Goal: Information Seeking & Learning: Compare options

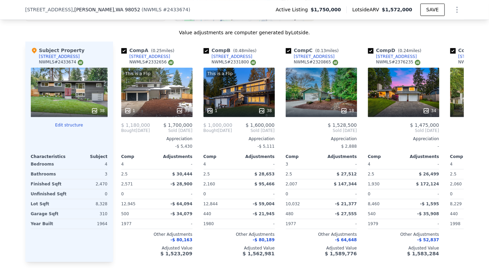
scroll to position [640, 0]
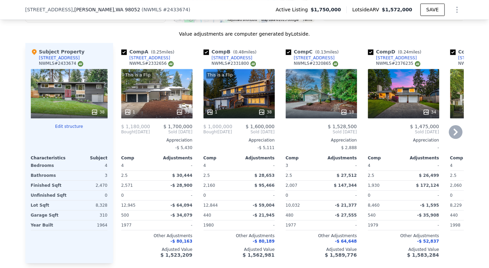
click at [158, 100] on div "This is a Flip 1 33" at bounding box center [156, 93] width 71 height 49
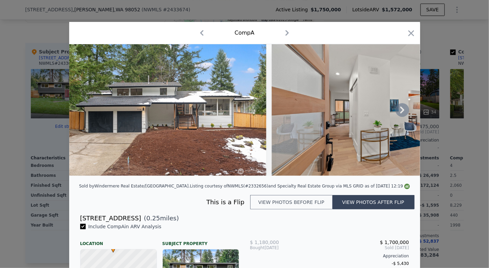
click at [398, 112] on icon at bounding box center [402, 110] width 14 height 14
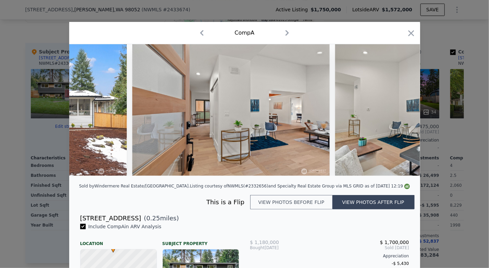
scroll to position [0, 164]
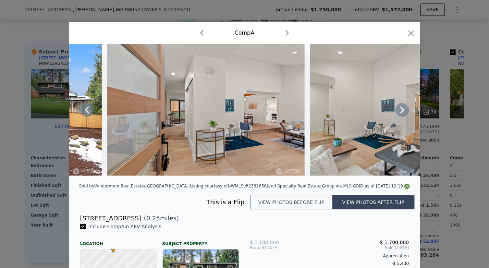
click at [398, 112] on icon at bounding box center [402, 110] width 14 height 14
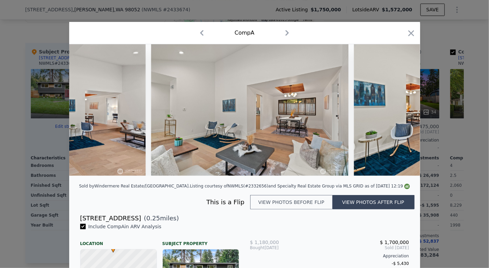
scroll to position [0, 329]
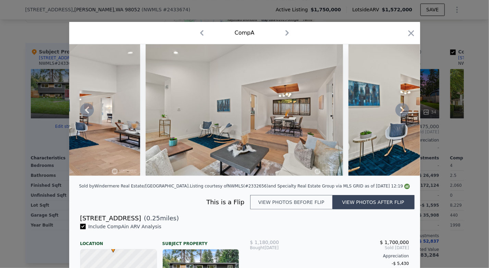
click at [398, 112] on icon at bounding box center [402, 110] width 14 height 14
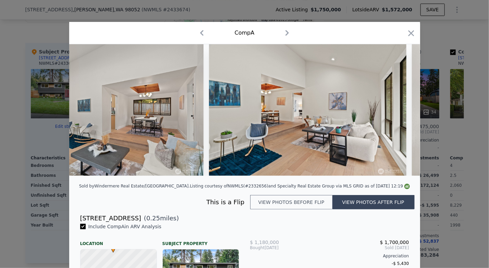
scroll to position [0, 493]
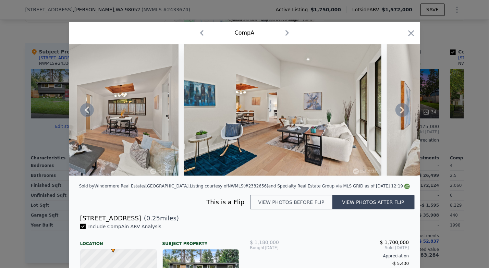
click at [398, 112] on icon at bounding box center [402, 110] width 14 height 14
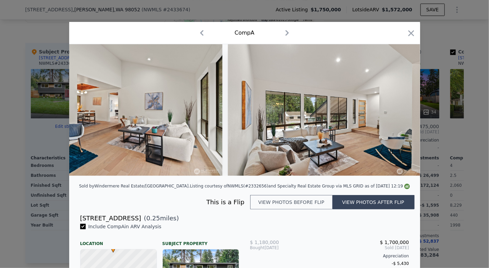
scroll to position [0, 657]
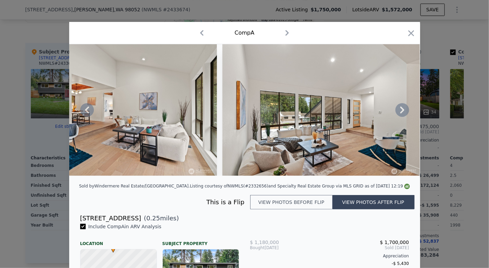
click at [398, 112] on icon at bounding box center [402, 110] width 14 height 14
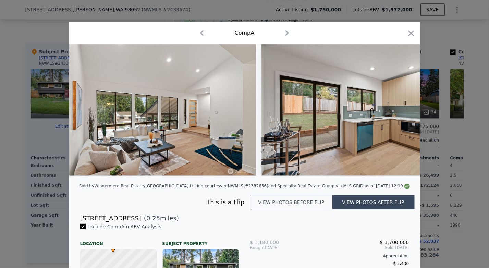
scroll to position [0, 822]
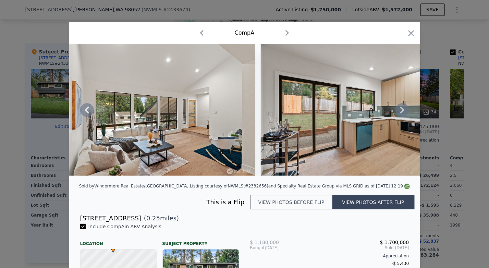
click at [398, 112] on icon at bounding box center [402, 110] width 14 height 14
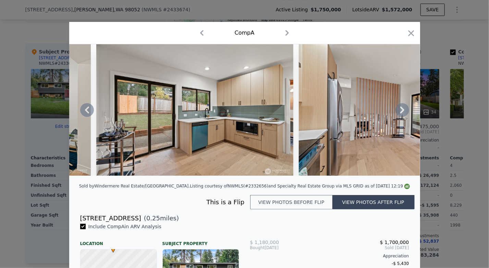
click at [398, 112] on icon at bounding box center [402, 110] width 14 height 14
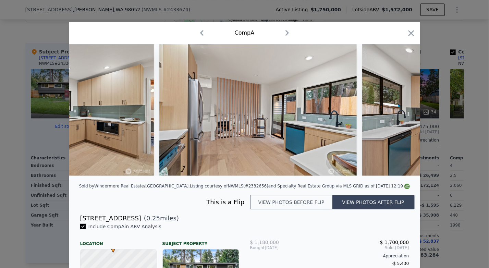
scroll to position [0, 1151]
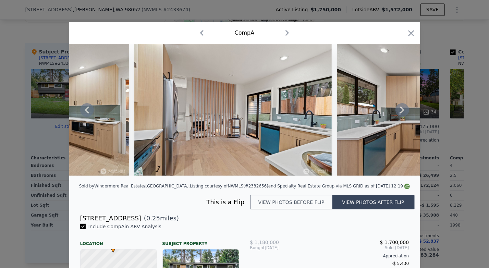
click at [398, 112] on icon at bounding box center [402, 110] width 14 height 14
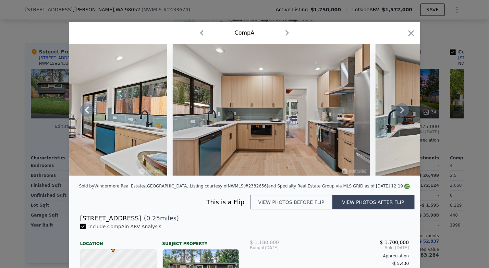
click at [398, 112] on icon at bounding box center [402, 110] width 14 height 14
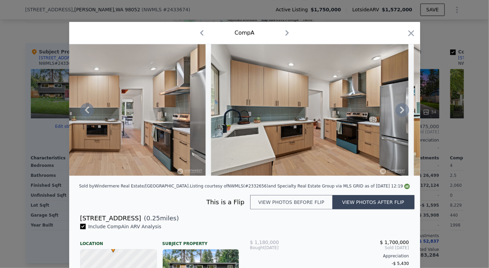
click at [398, 112] on icon at bounding box center [402, 110] width 14 height 14
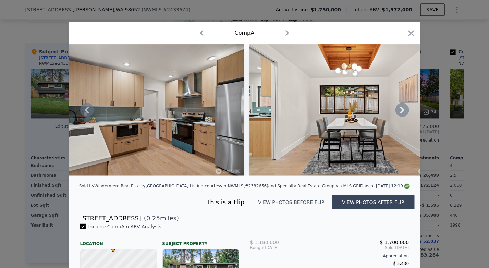
click at [398, 112] on icon at bounding box center [402, 110] width 14 height 14
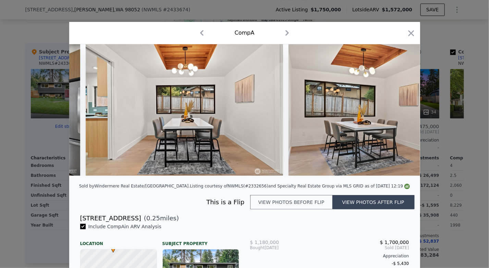
scroll to position [0, 1808]
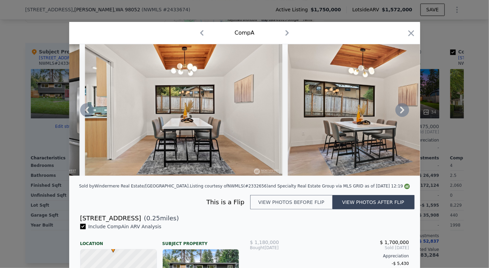
click at [398, 112] on div at bounding box center [244, 109] width 351 height 131
click at [398, 112] on icon at bounding box center [402, 110] width 14 height 14
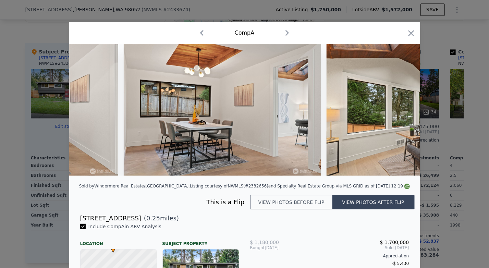
scroll to position [0, 1972]
click at [398, 112] on img at bounding box center [424, 109] width 197 height 131
click at [398, 112] on icon at bounding box center [402, 110] width 14 height 14
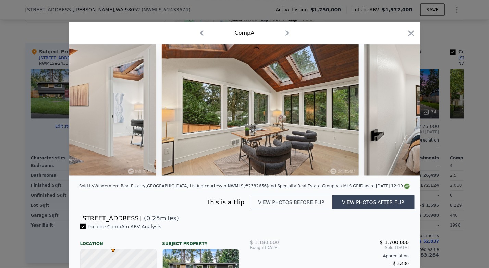
click at [398, 112] on img at bounding box center [462, 109] width 197 height 131
click at [398, 112] on icon at bounding box center [402, 110] width 14 height 14
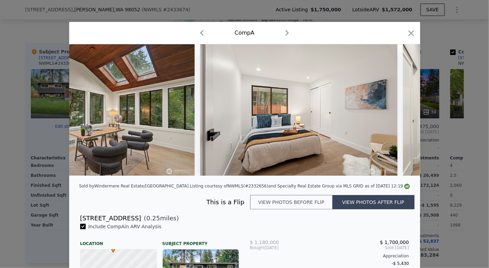
scroll to position [0, 2301]
click at [398, 112] on div at bounding box center [244, 109] width 351 height 131
click at [406, 37] on icon "button" at bounding box center [411, 33] width 10 height 10
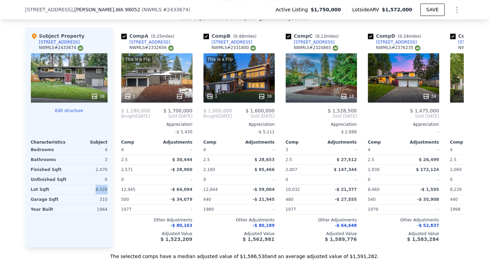
drag, startPoint x: 95, startPoint y: 191, endPoint x: 109, endPoint y: 192, distance: 13.7
click at [109, 192] on div "Subject Property [STREET_ADDRESS] # 2433674 38 Edit structure Characteristics S…" at bounding box center [69, 137] width 88 height 220
click at [78, 239] on div "Subject Property [STREET_ADDRESS] # 2433674 38 Edit structure Characteristics S…" at bounding box center [69, 137] width 88 height 220
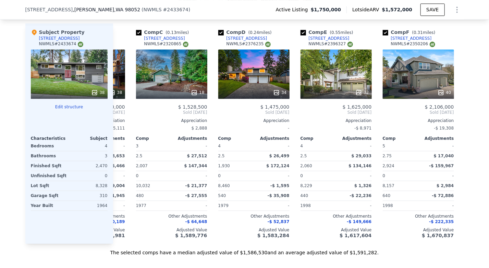
scroll to position [0, 138]
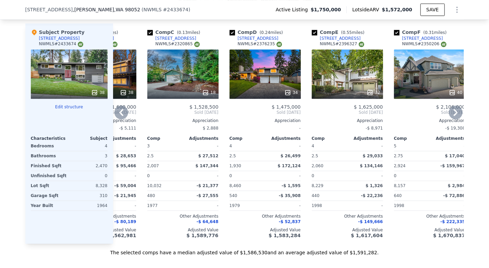
click at [262, 82] on div "34" at bounding box center [264, 73] width 71 height 49
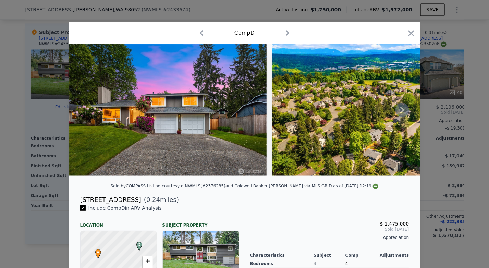
click at [401, 113] on icon at bounding box center [402, 110] width 14 height 14
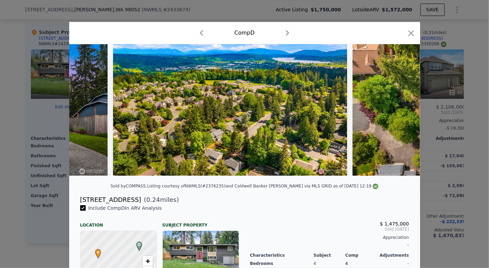
scroll to position [0, 164]
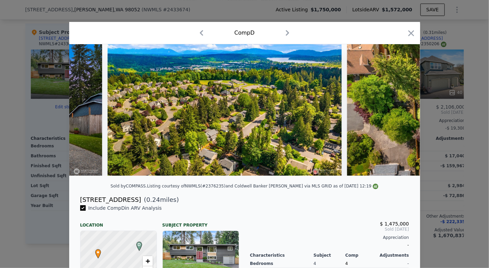
click at [401, 113] on div at bounding box center [244, 109] width 351 height 131
click at [401, 113] on icon at bounding box center [402, 110] width 14 height 14
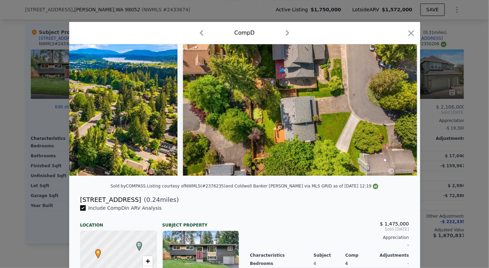
scroll to position [0, 329]
click at [401, 113] on div at bounding box center [244, 109] width 351 height 131
click at [401, 113] on icon at bounding box center [402, 110] width 14 height 14
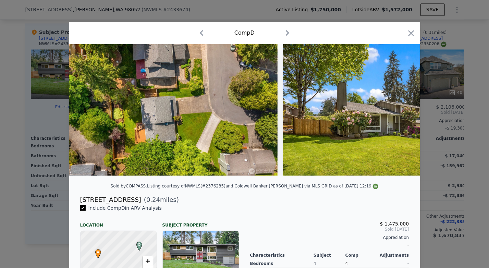
scroll to position [0, 493]
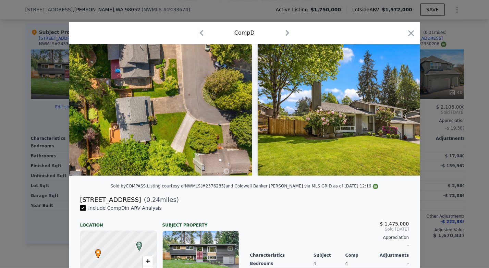
click at [401, 113] on img at bounding box center [356, 109] width 197 height 131
click at [401, 113] on icon at bounding box center [402, 110] width 14 height 14
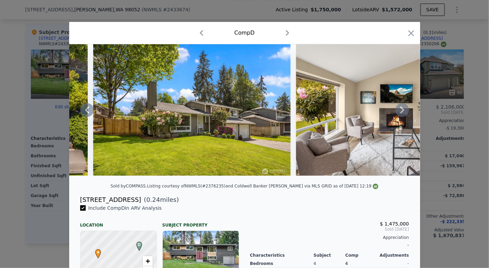
click at [401, 113] on icon at bounding box center [402, 110] width 14 height 14
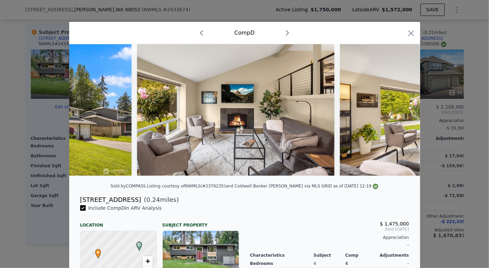
scroll to position [0, 822]
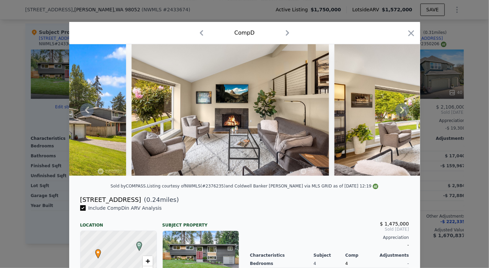
click at [401, 113] on icon at bounding box center [402, 110] width 14 height 14
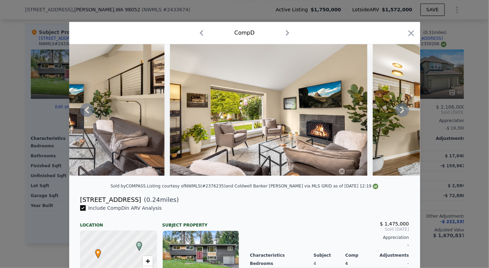
click at [401, 113] on icon at bounding box center [402, 110] width 14 height 14
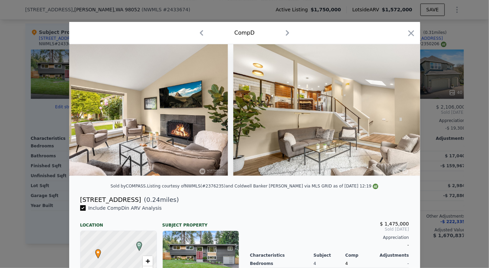
scroll to position [0, 1151]
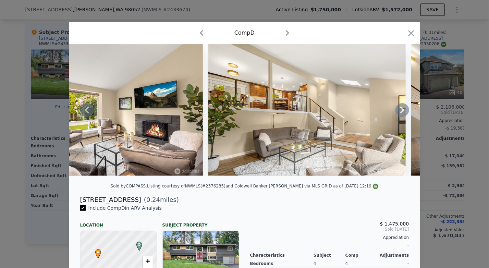
click at [397, 112] on icon at bounding box center [402, 110] width 14 height 14
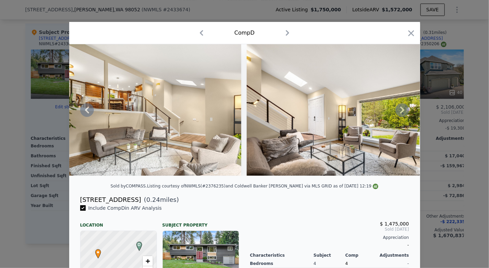
click at [397, 112] on icon at bounding box center [402, 110] width 14 height 14
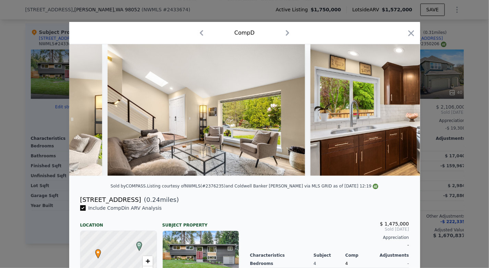
scroll to position [0, 1479]
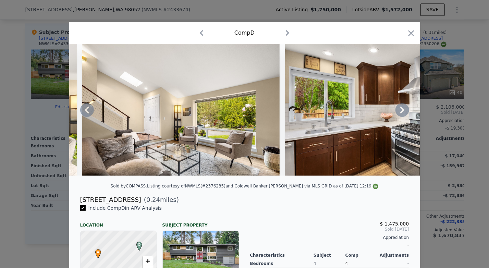
click at [400, 113] on icon at bounding box center [402, 110] width 4 height 7
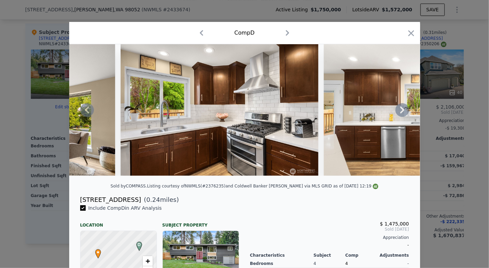
click at [400, 113] on icon at bounding box center [402, 110] width 4 height 7
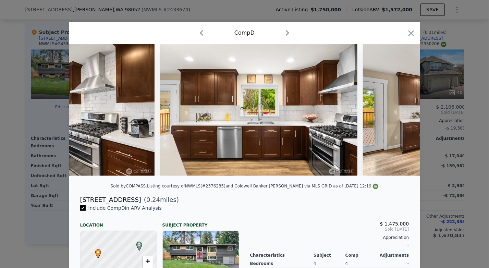
scroll to position [0, 1808]
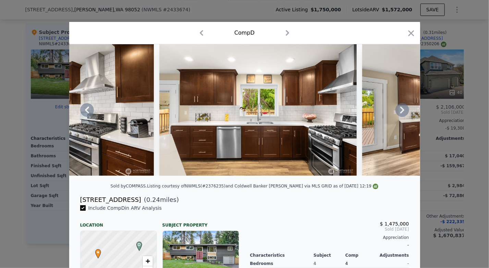
click at [400, 113] on icon at bounding box center [402, 110] width 4 height 7
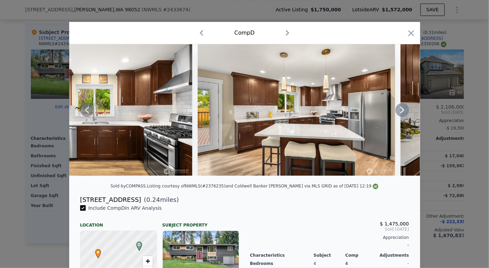
click at [400, 113] on icon at bounding box center [402, 110] width 4 height 7
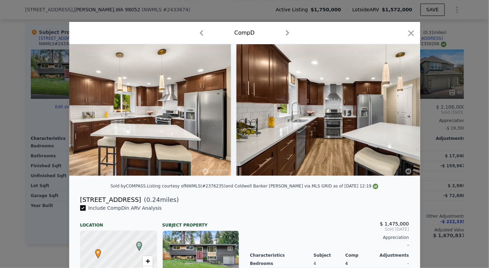
scroll to position [0, 2137]
click at [400, 114] on div at bounding box center [244, 109] width 351 height 131
click at [400, 113] on icon at bounding box center [402, 110] width 4 height 7
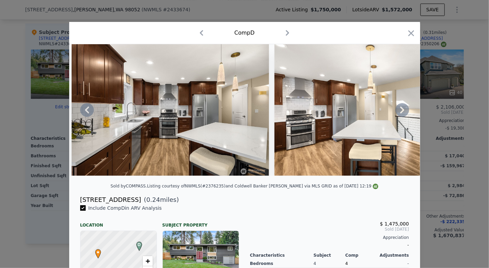
click at [400, 113] on icon at bounding box center [402, 110] width 4 height 7
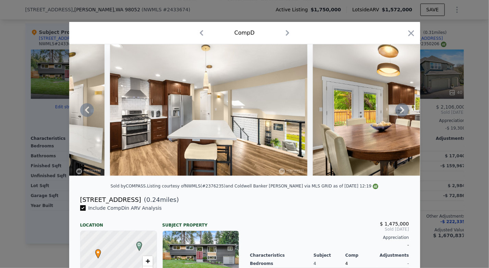
click at [400, 113] on icon at bounding box center [402, 110] width 4 height 7
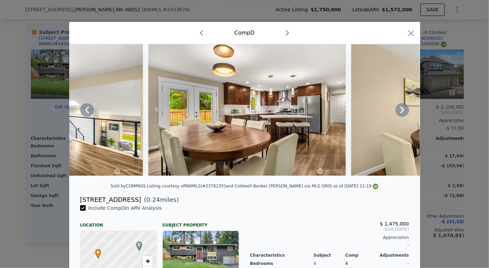
click at [400, 113] on icon at bounding box center [402, 110] width 4 height 7
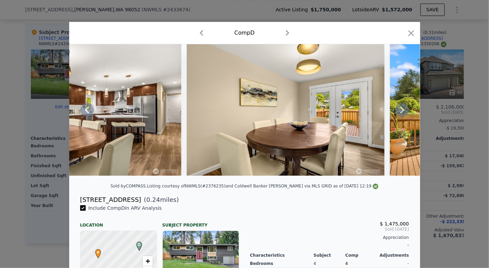
click at [400, 113] on icon at bounding box center [402, 110] width 4 height 7
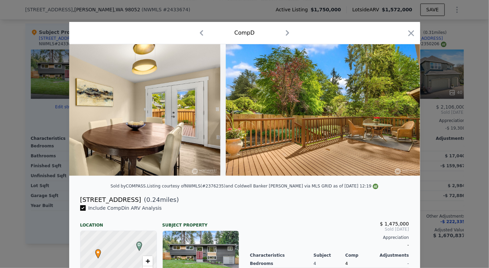
scroll to position [0, 2959]
click at [400, 114] on div at bounding box center [244, 109] width 351 height 131
click at [400, 113] on icon at bounding box center [402, 110] width 4 height 7
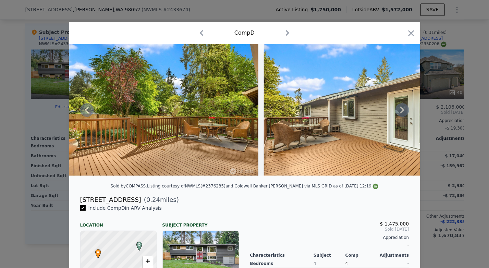
click at [400, 113] on icon at bounding box center [402, 110] width 4 height 7
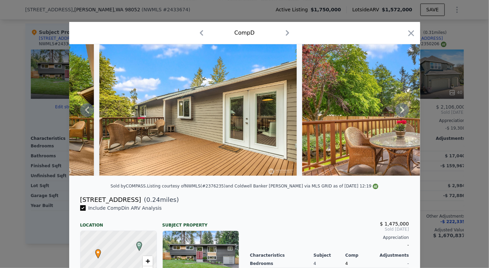
click at [400, 113] on icon at bounding box center [402, 110] width 4 height 7
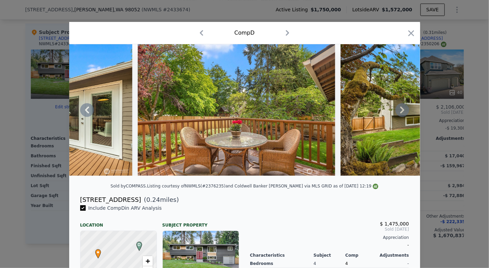
click at [400, 113] on icon at bounding box center [402, 110] width 4 height 7
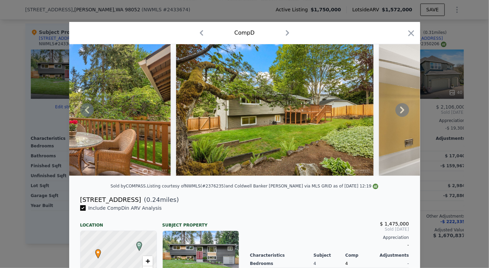
click at [400, 113] on icon at bounding box center [402, 110] width 4 height 7
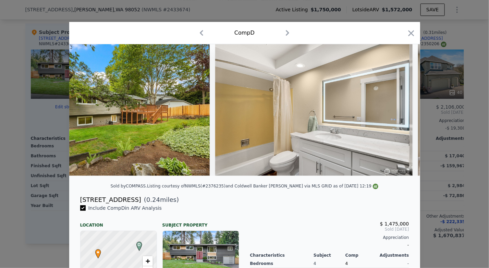
scroll to position [0, 3781]
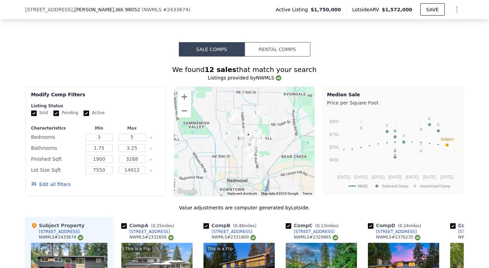
scroll to position [514, 0]
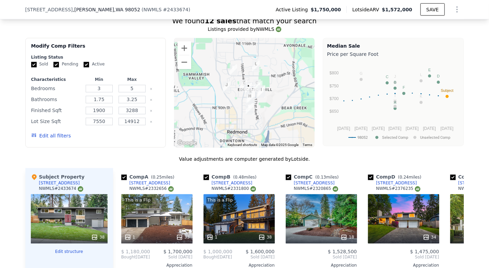
click at [38, 137] on button "Edit all filters" at bounding box center [51, 136] width 40 height 7
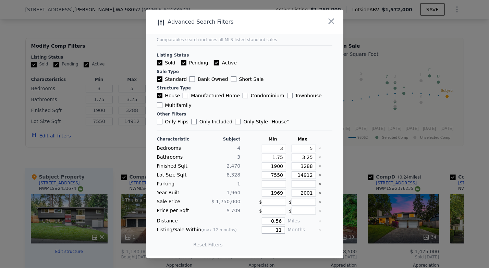
drag, startPoint x: 278, startPoint y: 227, endPoint x: 273, endPoint y: 227, distance: 5.1
click at [273, 227] on input "11" at bounding box center [273, 230] width 23 height 8
click at [329, 54] on main "Comparables search includes all MLS-listed standard sales Listing Status Sold P…" at bounding box center [244, 133] width 197 height 246
click at [334, 24] on icon "button" at bounding box center [331, 21] width 10 height 10
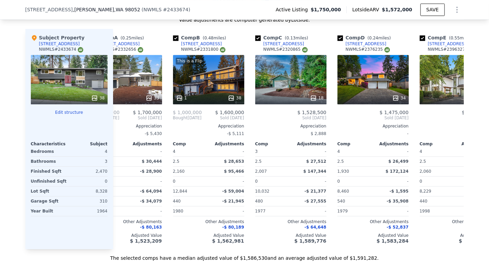
scroll to position [0, 0]
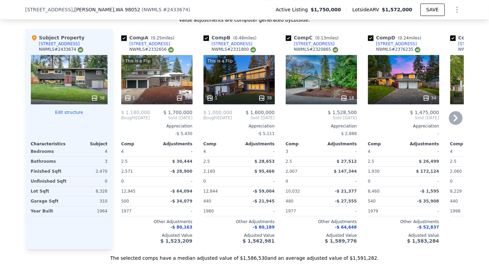
click at [122, 40] on input "checkbox" at bounding box center [123, 37] width 5 height 5
checkbox input "false"
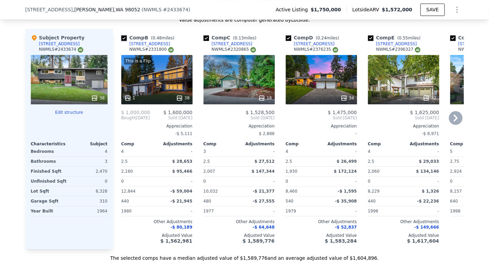
click at [123, 40] on input "checkbox" at bounding box center [123, 37] width 5 height 5
checkbox input "false"
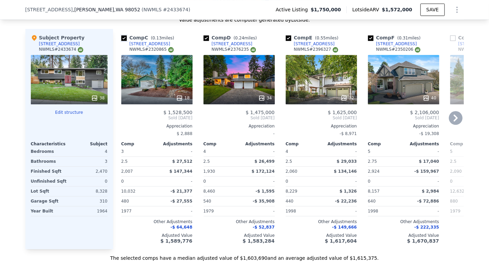
click at [123, 40] on input "checkbox" at bounding box center [123, 37] width 5 height 5
checkbox input "false"
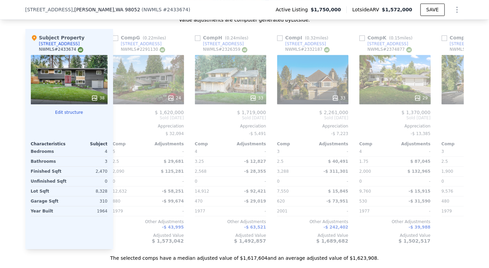
scroll to position [0, 259]
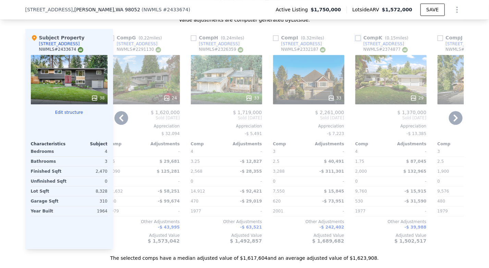
click at [355, 41] on input "checkbox" at bounding box center [357, 37] width 5 height 5
checkbox input "true"
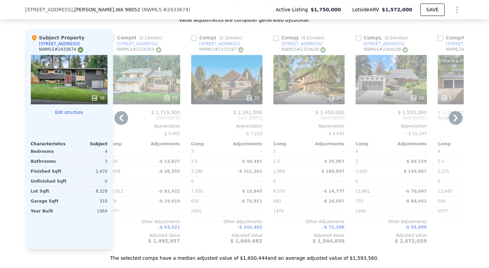
scroll to position [0, 424]
click at [355, 40] on input "checkbox" at bounding box center [357, 37] width 5 height 5
checkbox input "true"
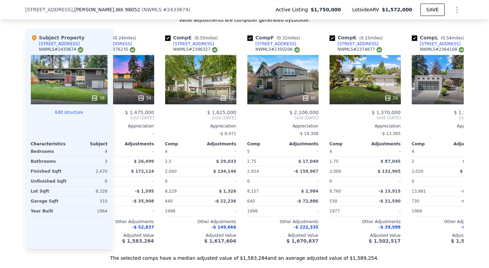
scroll to position [0, 0]
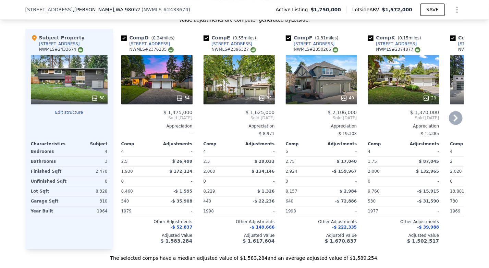
click at [236, 80] on div "32" at bounding box center [238, 79] width 71 height 49
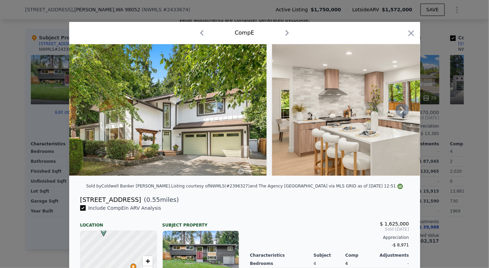
click at [398, 113] on icon at bounding box center [402, 110] width 14 height 14
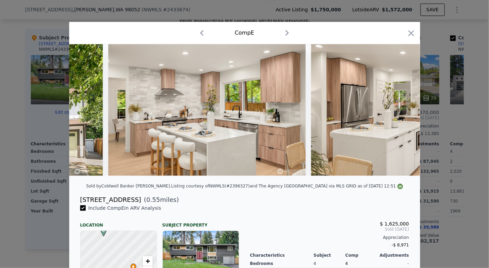
scroll to position [0, 164]
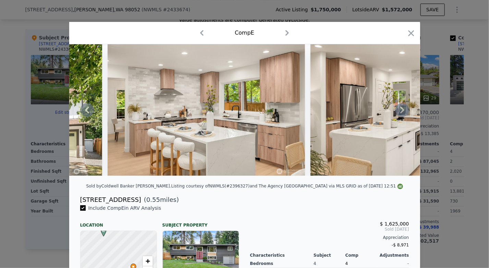
click at [398, 113] on icon at bounding box center [402, 110] width 14 height 14
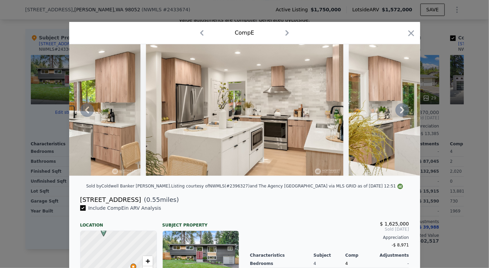
click at [398, 113] on icon at bounding box center [402, 110] width 14 height 14
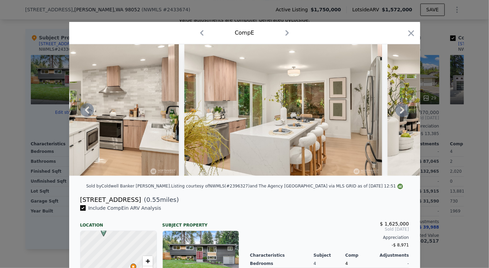
click at [398, 113] on icon at bounding box center [402, 110] width 14 height 14
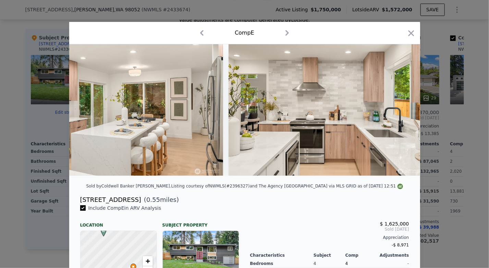
scroll to position [0, 657]
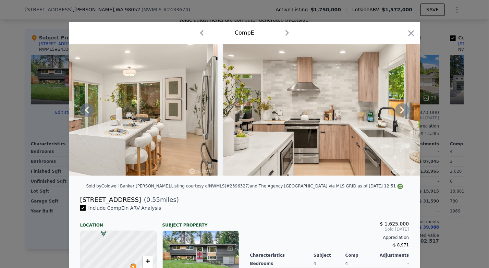
click at [398, 113] on div at bounding box center [244, 109] width 351 height 131
click at [398, 113] on icon at bounding box center [402, 110] width 14 height 14
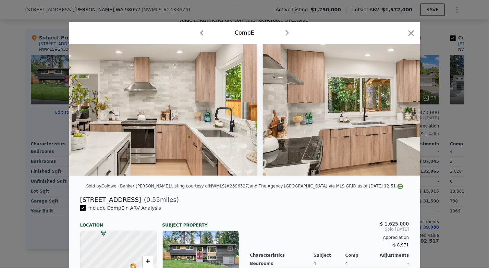
scroll to position [0, 822]
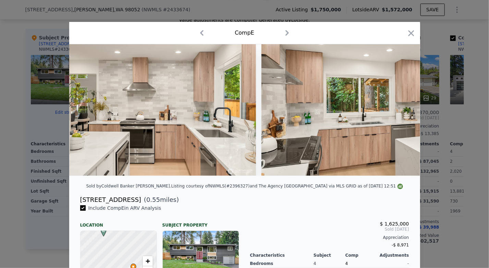
click at [398, 113] on div at bounding box center [244, 109] width 351 height 131
click at [398, 113] on icon at bounding box center [402, 110] width 14 height 14
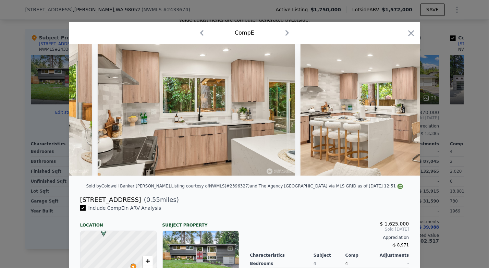
scroll to position [0, 986]
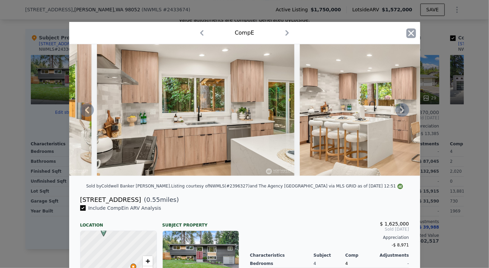
click at [407, 37] on icon "button" at bounding box center [411, 33] width 10 height 10
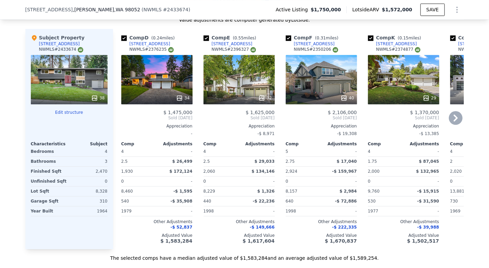
click at [155, 85] on div "34" at bounding box center [156, 79] width 71 height 49
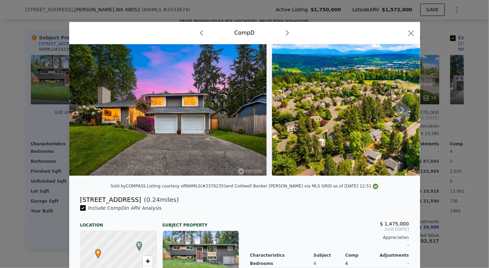
click at [399, 111] on icon at bounding box center [402, 110] width 14 height 14
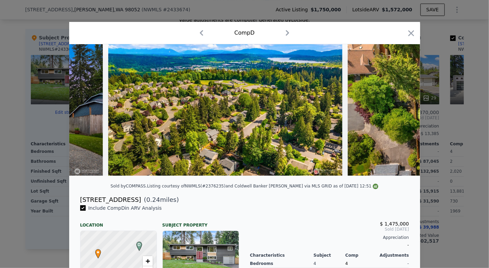
scroll to position [0, 164]
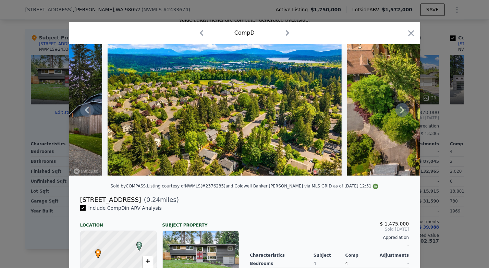
click at [400, 111] on icon at bounding box center [402, 110] width 4 height 7
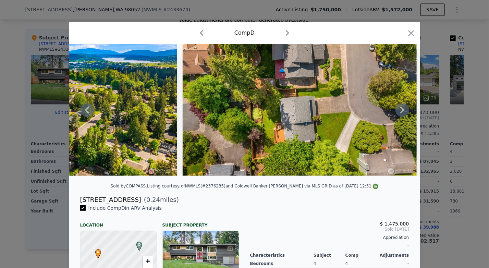
click at [400, 111] on icon at bounding box center [402, 110] width 4 height 7
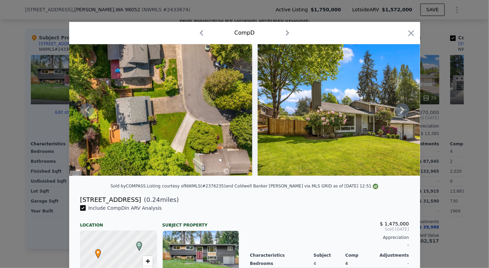
click at [400, 111] on icon at bounding box center [402, 110] width 4 height 7
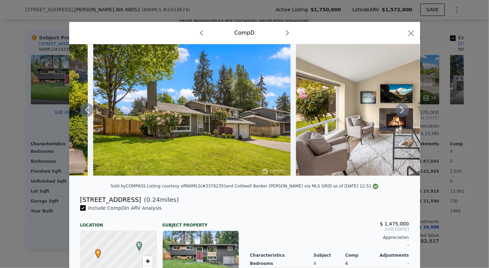
click at [400, 111] on icon at bounding box center [402, 110] width 4 height 7
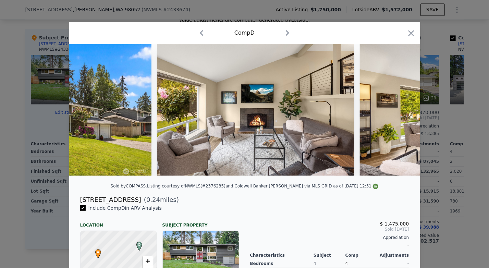
scroll to position [0, 822]
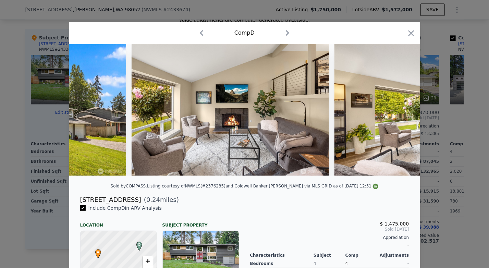
click at [399, 111] on div at bounding box center [244, 109] width 351 height 131
click at [400, 111] on icon at bounding box center [402, 110] width 4 height 7
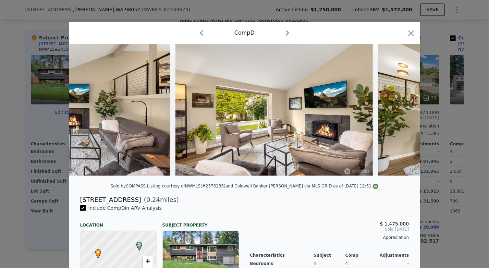
scroll to position [0, 986]
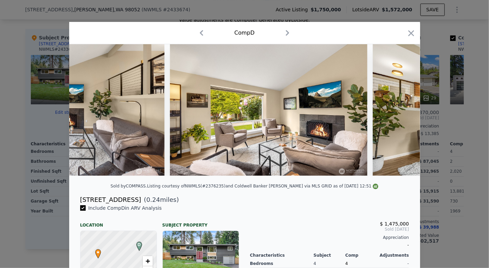
click at [399, 111] on img at bounding box center [471, 109] width 197 height 131
click at [400, 111] on icon at bounding box center [402, 110] width 4 height 7
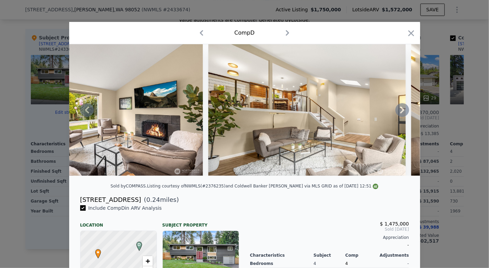
click at [400, 111] on icon at bounding box center [402, 110] width 4 height 7
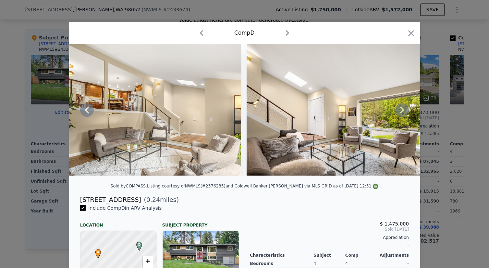
click at [400, 111] on icon at bounding box center [402, 110] width 4 height 7
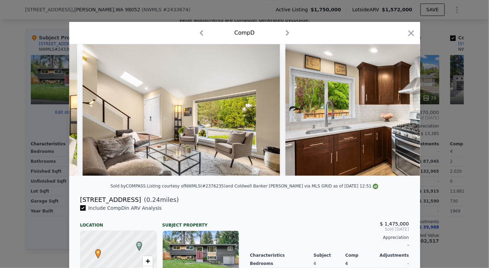
scroll to position [0, 1479]
click at [399, 111] on img at bounding box center [383, 109] width 197 height 131
click at [400, 111] on icon at bounding box center [402, 110] width 4 height 7
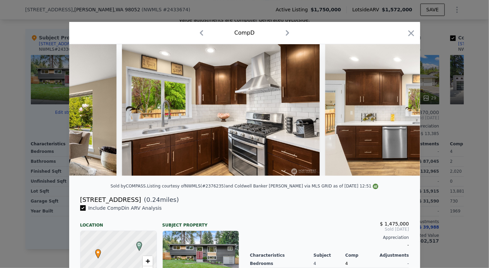
scroll to position [0, 1644]
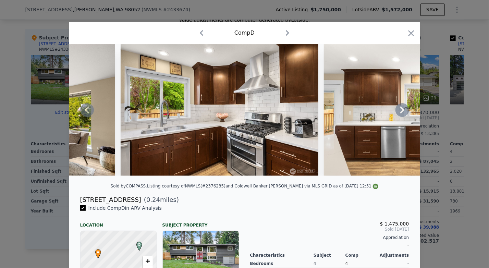
click at [399, 111] on div at bounding box center [244, 109] width 351 height 131
click at [400, 111] on icon at bounding box center [402, 110] width 4 height 7
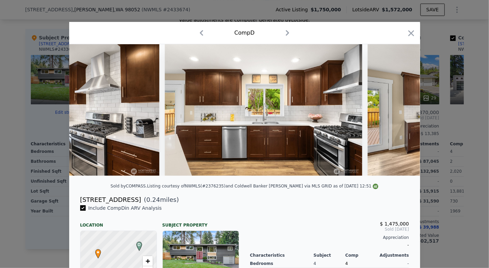
scroll to position [0, 1808]
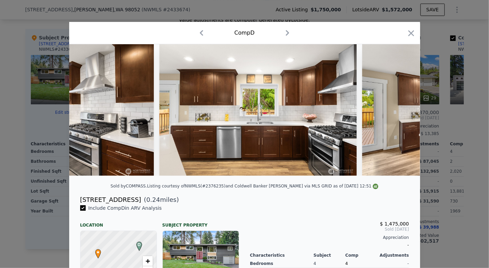
click at [399, 111] on img at bounding box center [460, 109] width 197 height 131
click at [400, 111] on icon at bounding box center [402, 110] width 4 height 7
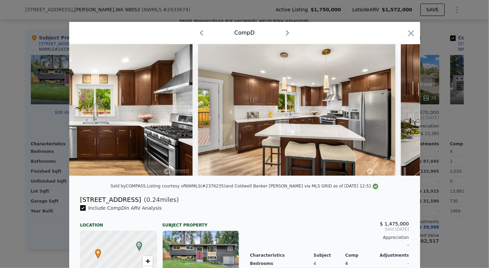
scroll to position [0, 1972]
click at [410, 35] on icon "button" at bounding box center [411, 33] width 6 height 6
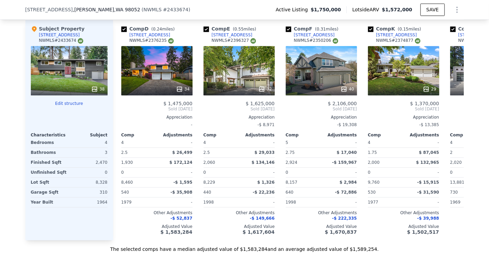
scroll to position [661, 0]
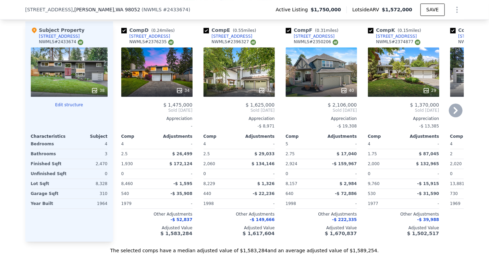
click at [149, 43] on div "NWMLS # 2376235" at bounding box center [151, 42] width 44 height 6
copy div "2376235"
drag, startPoint x: 241, startPoint y: 43, endPoint x: 227, endPoint y: 43, distance: 14.0
click at [227, 43] on div "NWMLS # 2396327" at bounding box center [234, 42] width 44 height 6
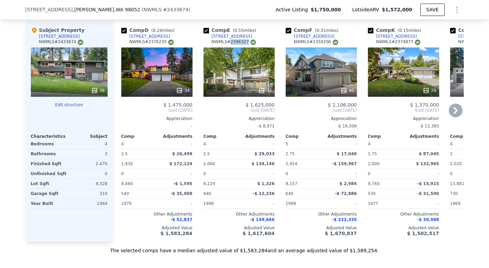
copy div "2396327"
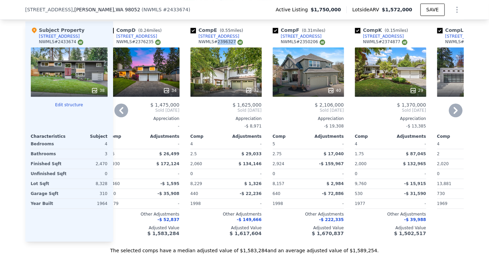
scroll to position [0, 0]
